Goal: Task Accomplishment & Management: Use online tool/utility

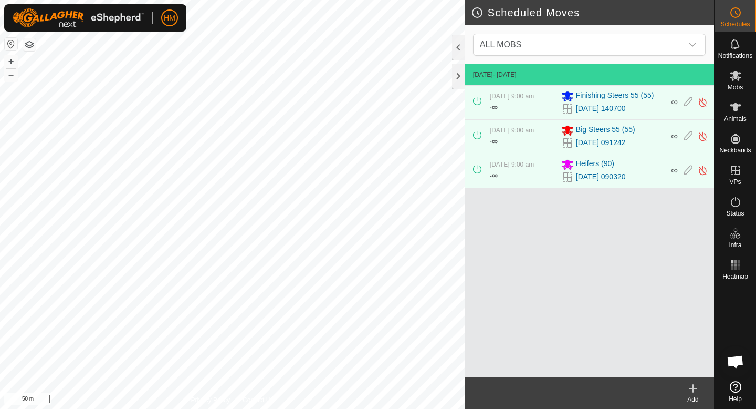
scroll to position [993, 0]
click at [688, 172] on icon at bounding box center [688, 170] width 8 height 11
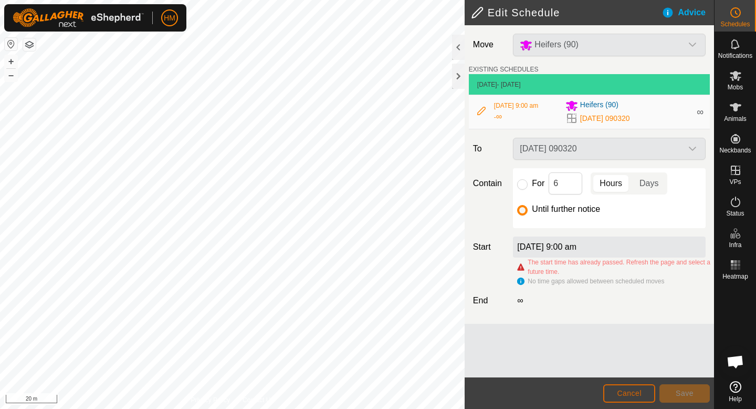
click at [623, 393] on span "Cancel" at bounding box center [629, 393] width 25 height 8
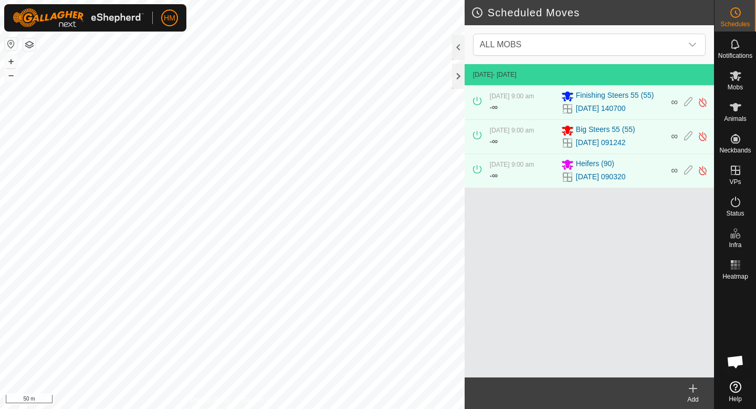
click at [702, 394] on div "Add" at bounding box center [693, 398] width 42 height 9
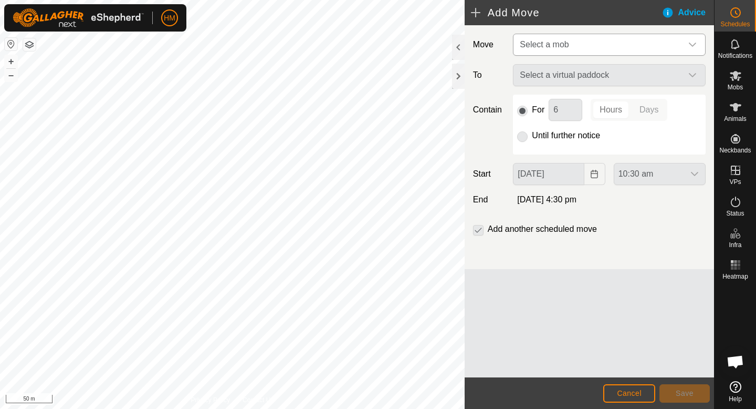
click at [635, 52] on span "Select a mob" at bounding box center [599, 44] width 167 height 21
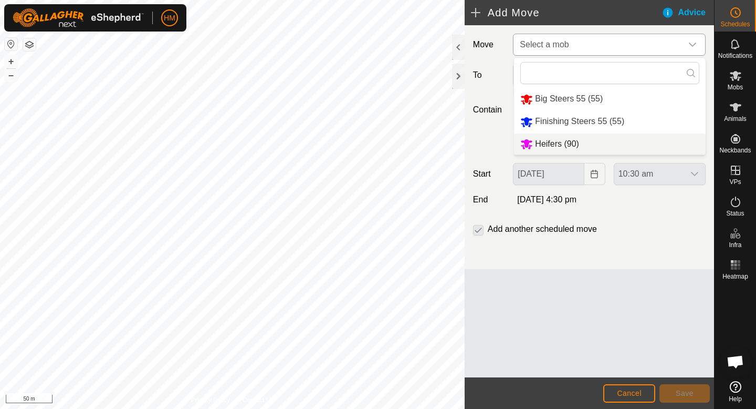
click at [575, 147] on span "Heifers (90)" at bounding box center [557, 143] width 44 height 9
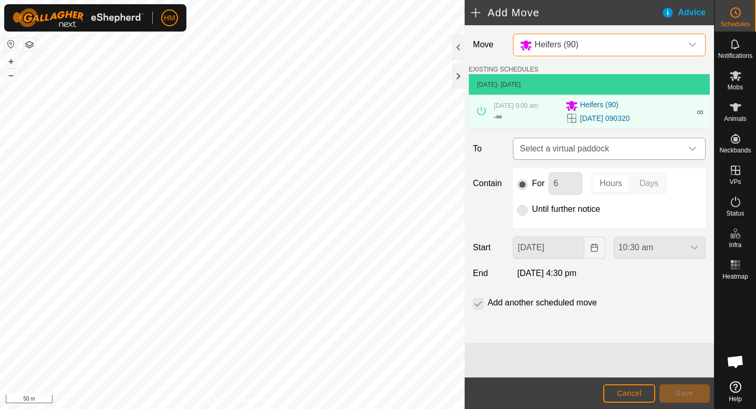
click at [612, 148] on span "Select a virtual paddock" at bounding box center [599, 148] width 167 height 21
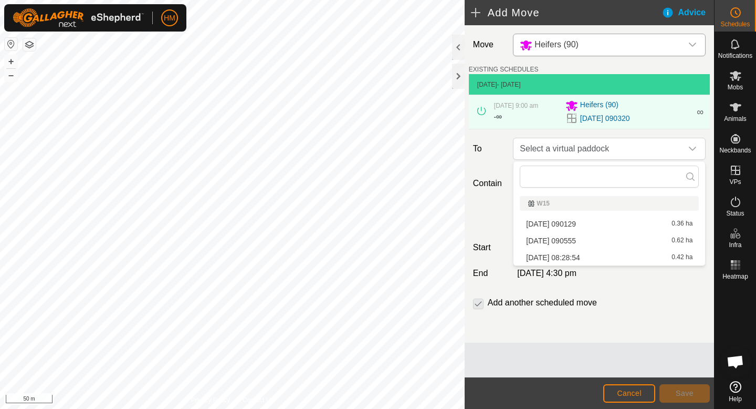
click at [575, 261] on li "2025-10-14 08:28:54 0.42 ha" at bounding box center [609, 258] width 179 height 16
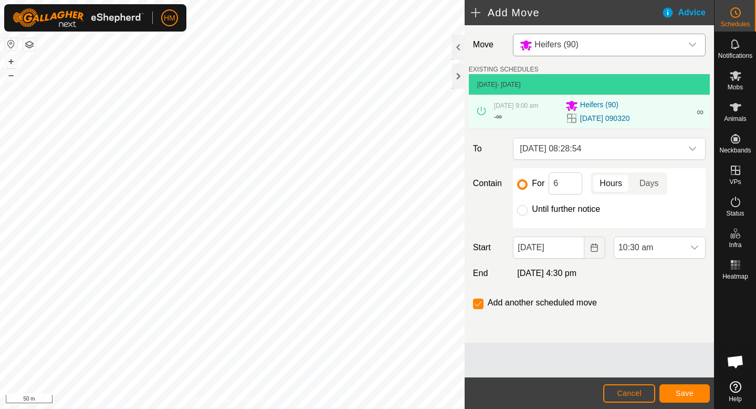
click at [528, 206] on div "Until further notice" at bounding box center [609, 209] width 184 height 13
click at [520, 209] on input "Until further notice" at bounding box center [522, 210] width 11 height 11
radio input "true"
checkbox input "false"
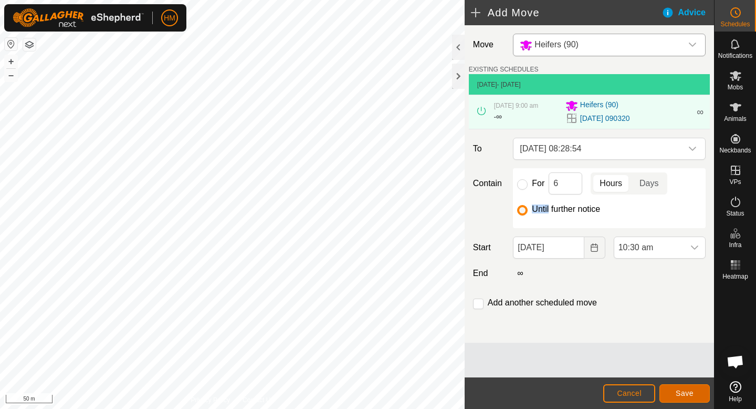
click at [691, 389] on span "Save" at bounding box center [685, 393] width 18 height 8
